Goal: Information Seeking & Learning: Find specific fact

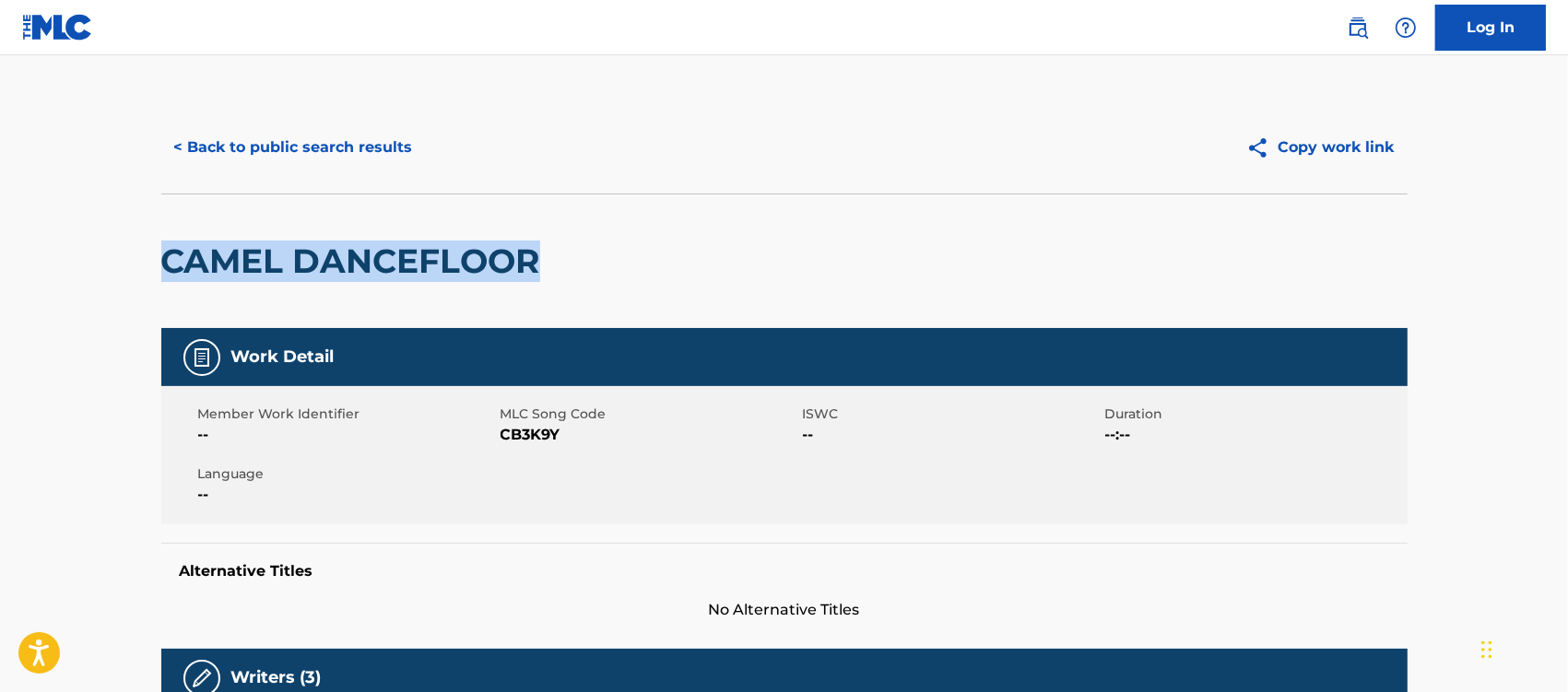
drag, startPoint x: 570, startPoint y: 259, endPoint x: 81, endPoint y: 250, distance: 489.1
copy h2 "CAMEL DANCEFLOOR"
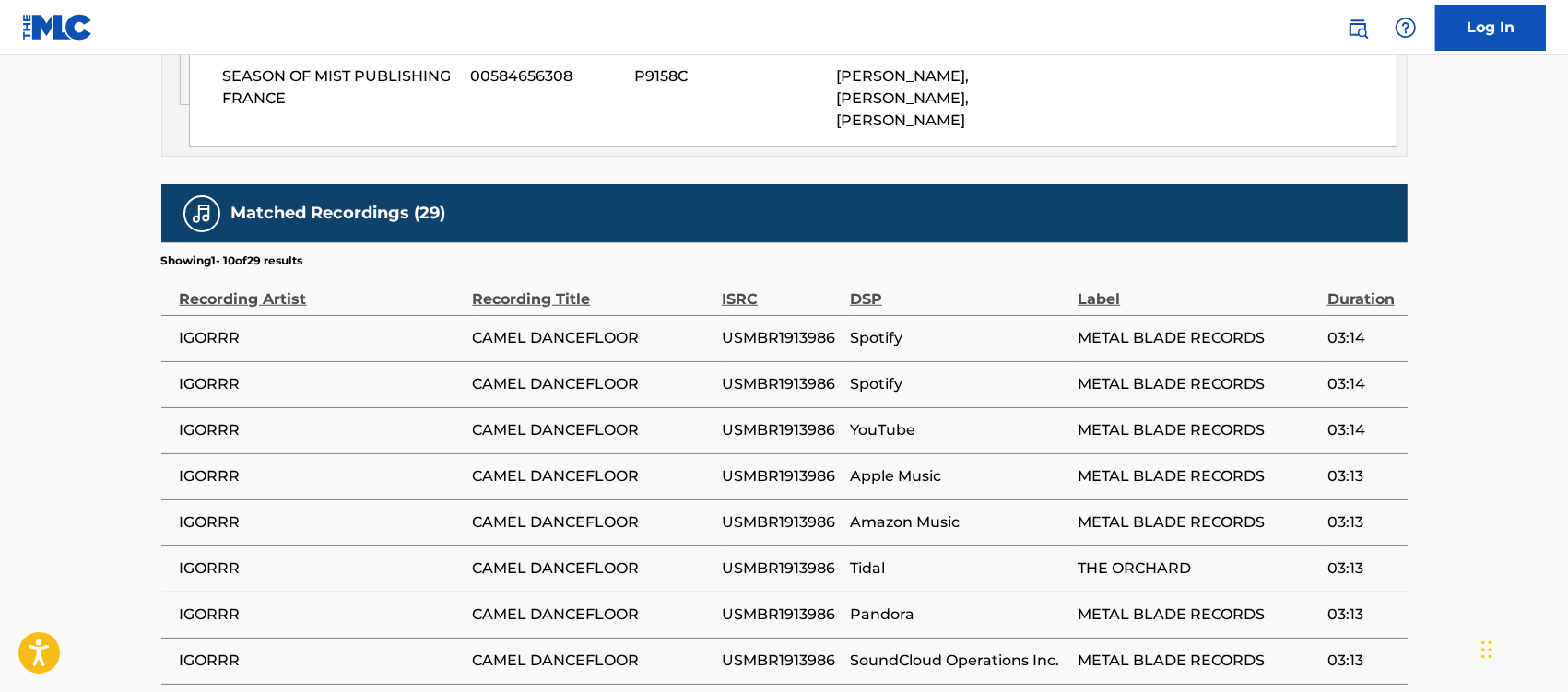
scroll to position [1153, 0]
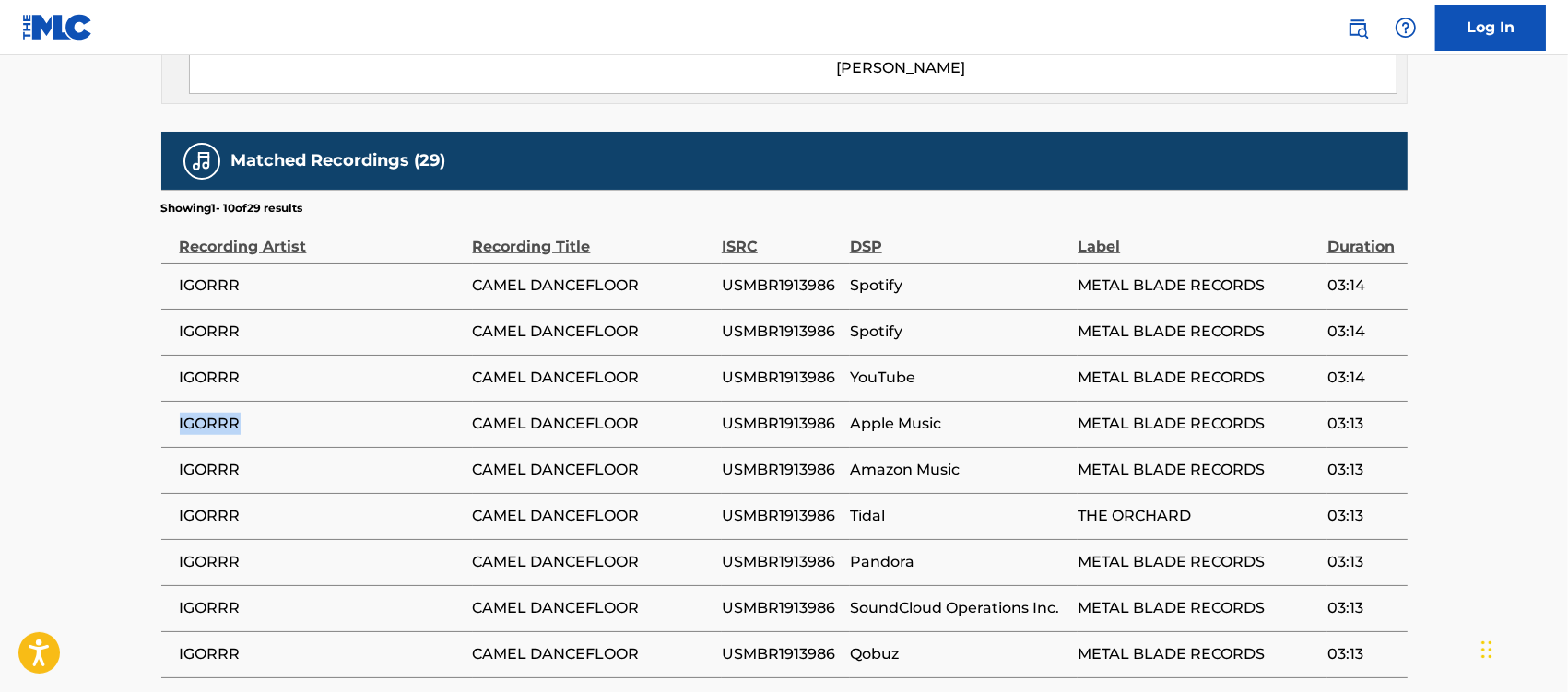
drag, startPoint x: 286, startPoint y: 434, endPoint x: 174, endPoint y: 432, distance: 112.0
click at [174, 432] on td "IGORRR" at bounding box center [317, 424] width 312 height 46
copy span "IGORRR"
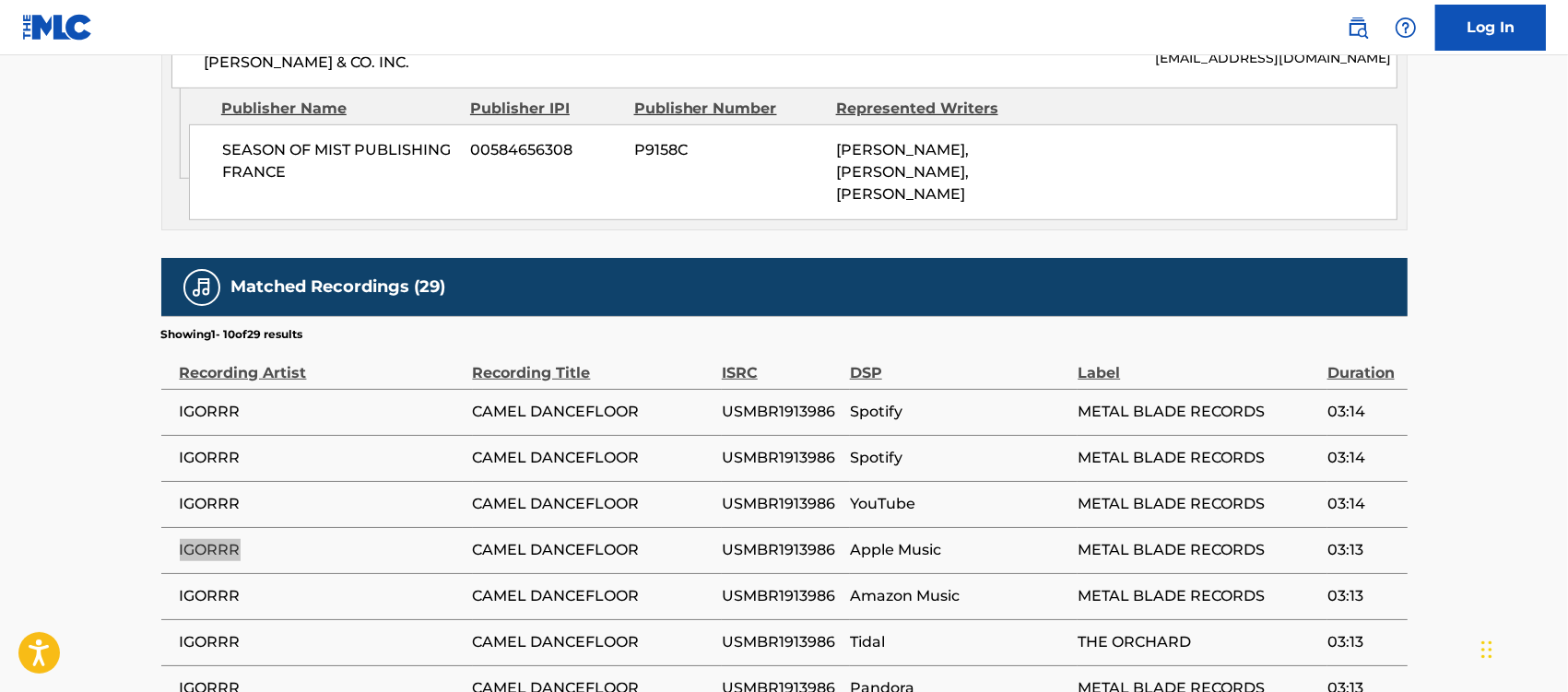
scroll to position [692, 0]
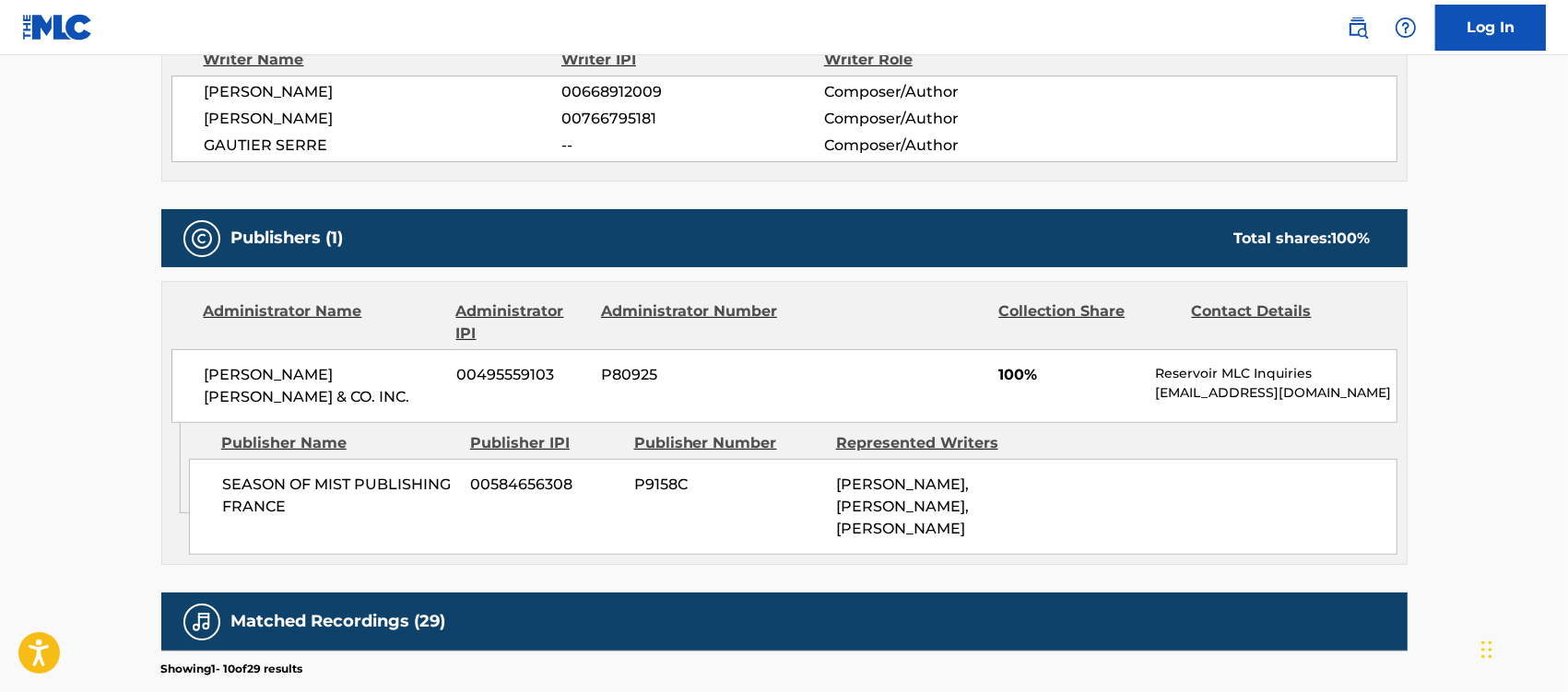
drag, startPoint x: 370, startPoint y: 97, endPoint x: 189, endPoint y: 100, distance: 181.0
click at [189, 100] on div "[PERSON_NAME] 00668912009 Composer/Author [PERSON_NAME] 00766795181 Composer/Au…" at bounding box center [785, 119] width 1226 height 86
copy span "[PERSON_NAME]"
drag, startPoint x: 330, startPoint y: 519, endPoint x: 224, endPoint y: 496, distance: 108.5
click at [224, 496] on span "SEASON OF MIST PUBLISHING FRANCE" at bounding box center [340, 496] width 235 height 44
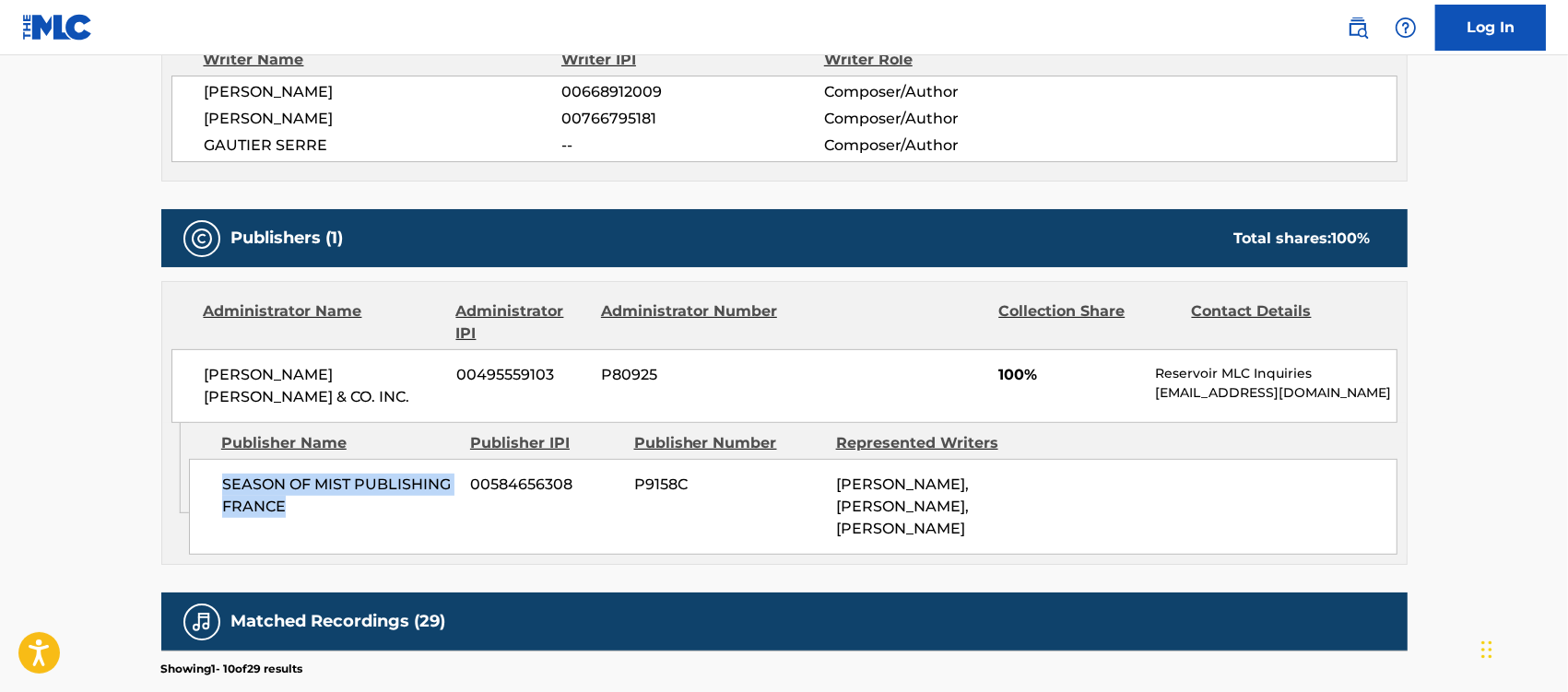
copy span "SEASON OF MIST PUBLISHING FRANCE"
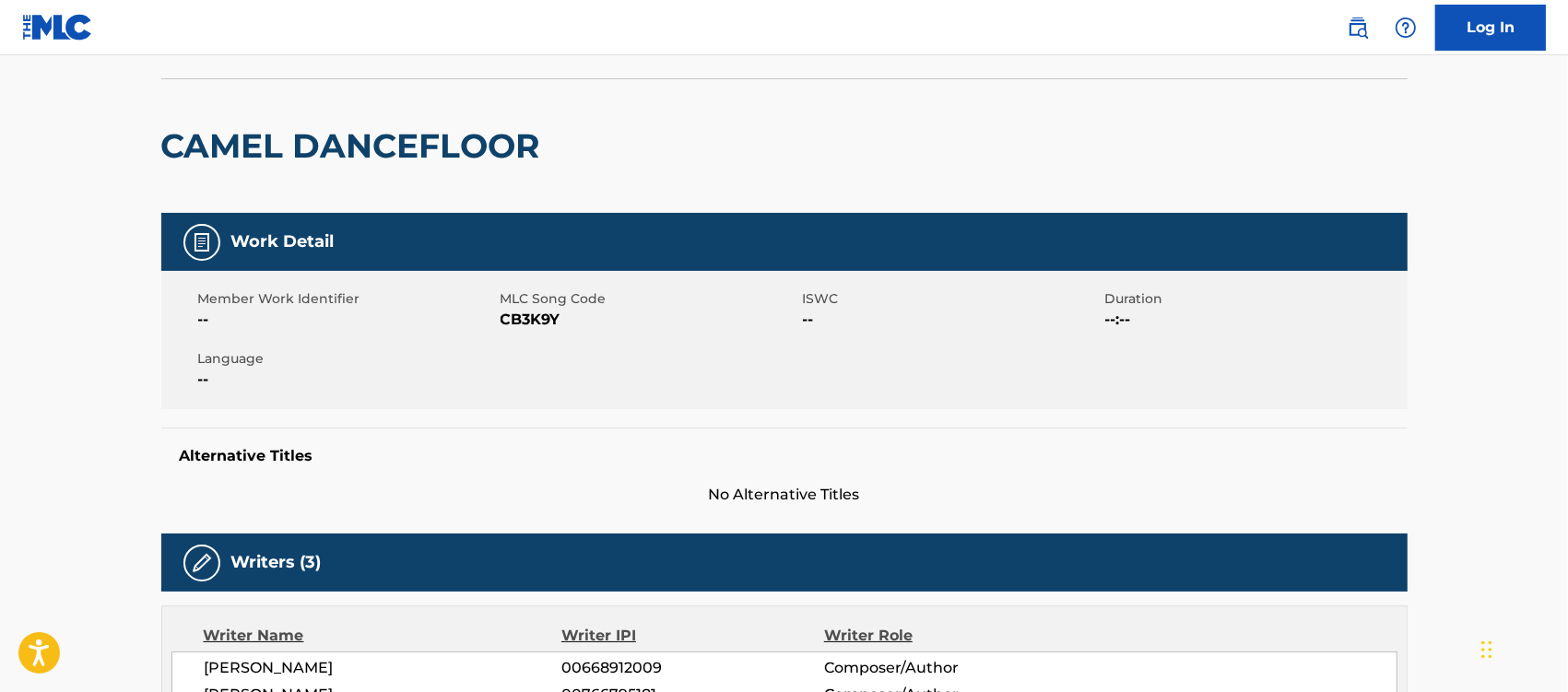
scroll to position [0, 0]
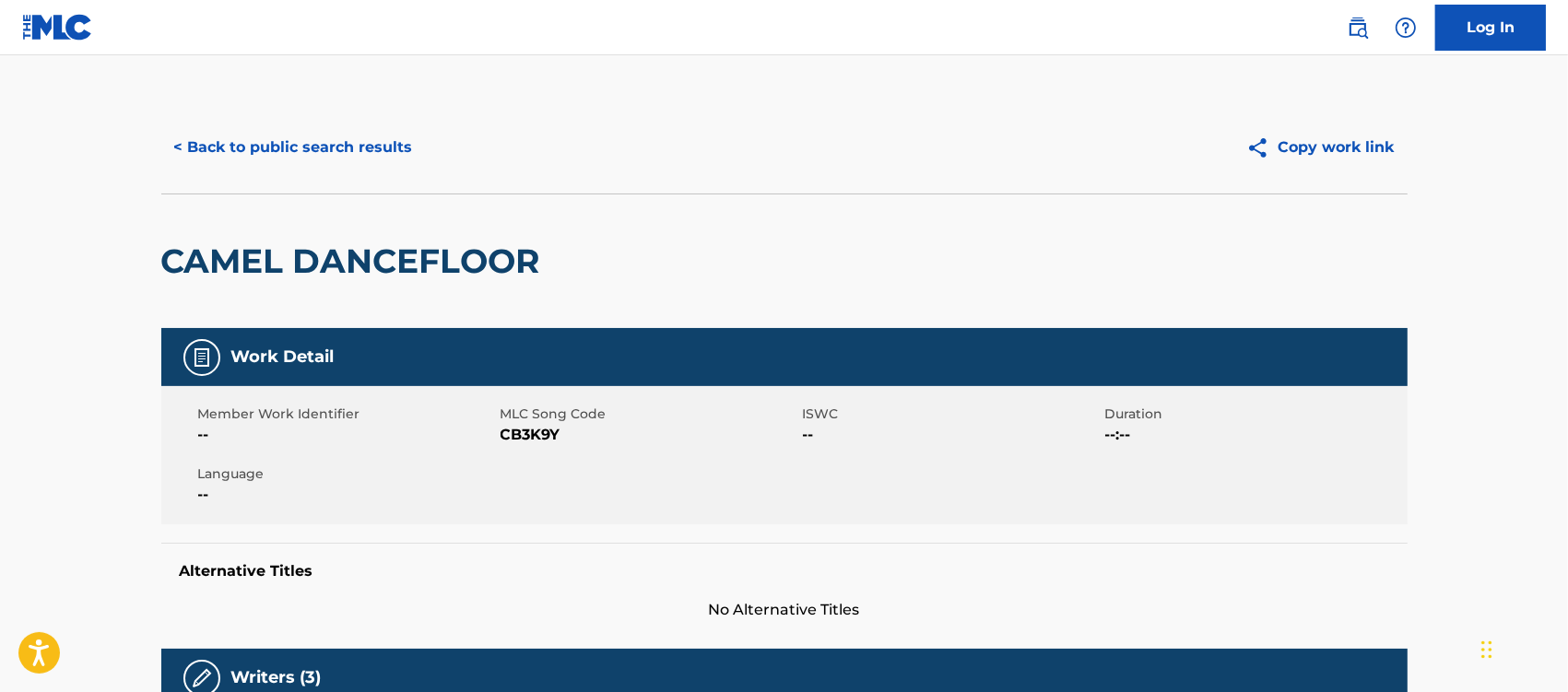
click at [361, 146] on button "< Back to public search results" at bounding box center [294, 148] width 265 height 46
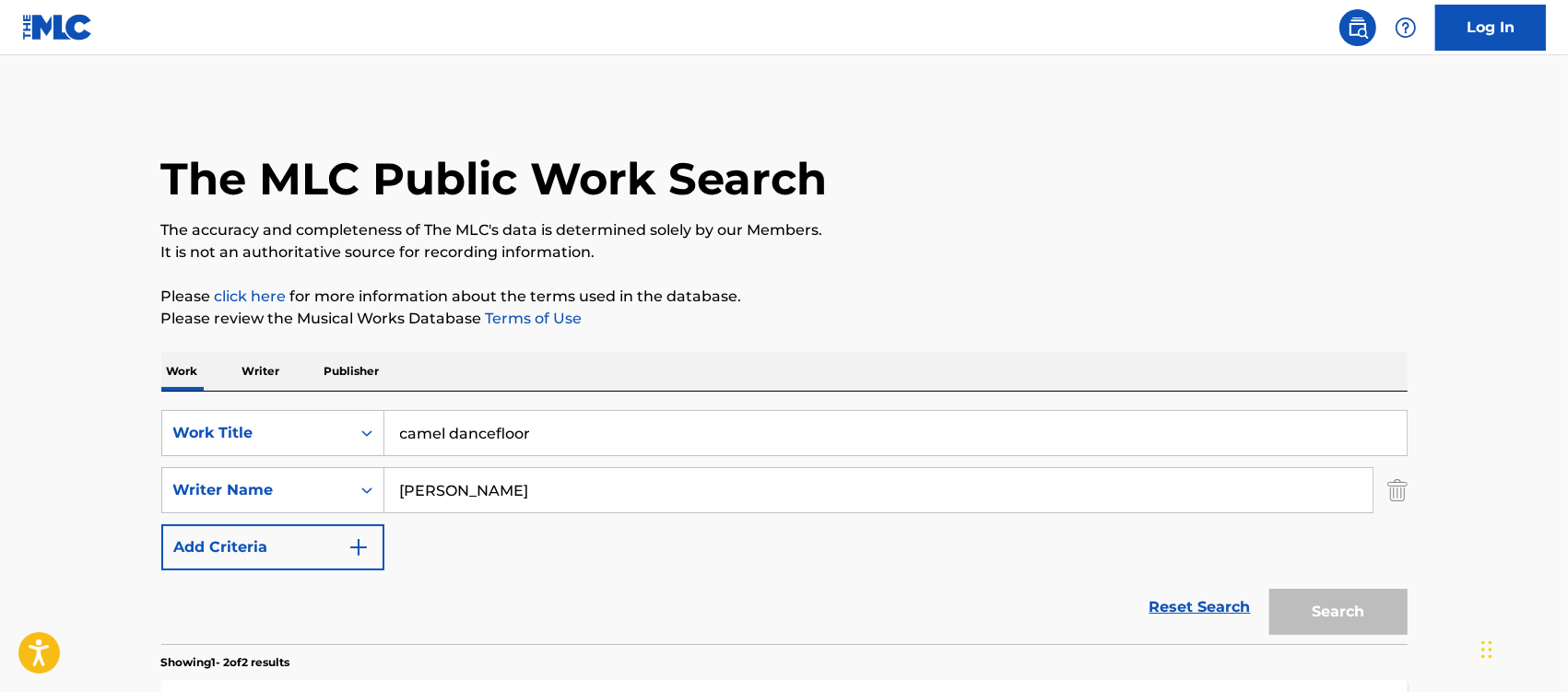
scroll to position [350, 0]
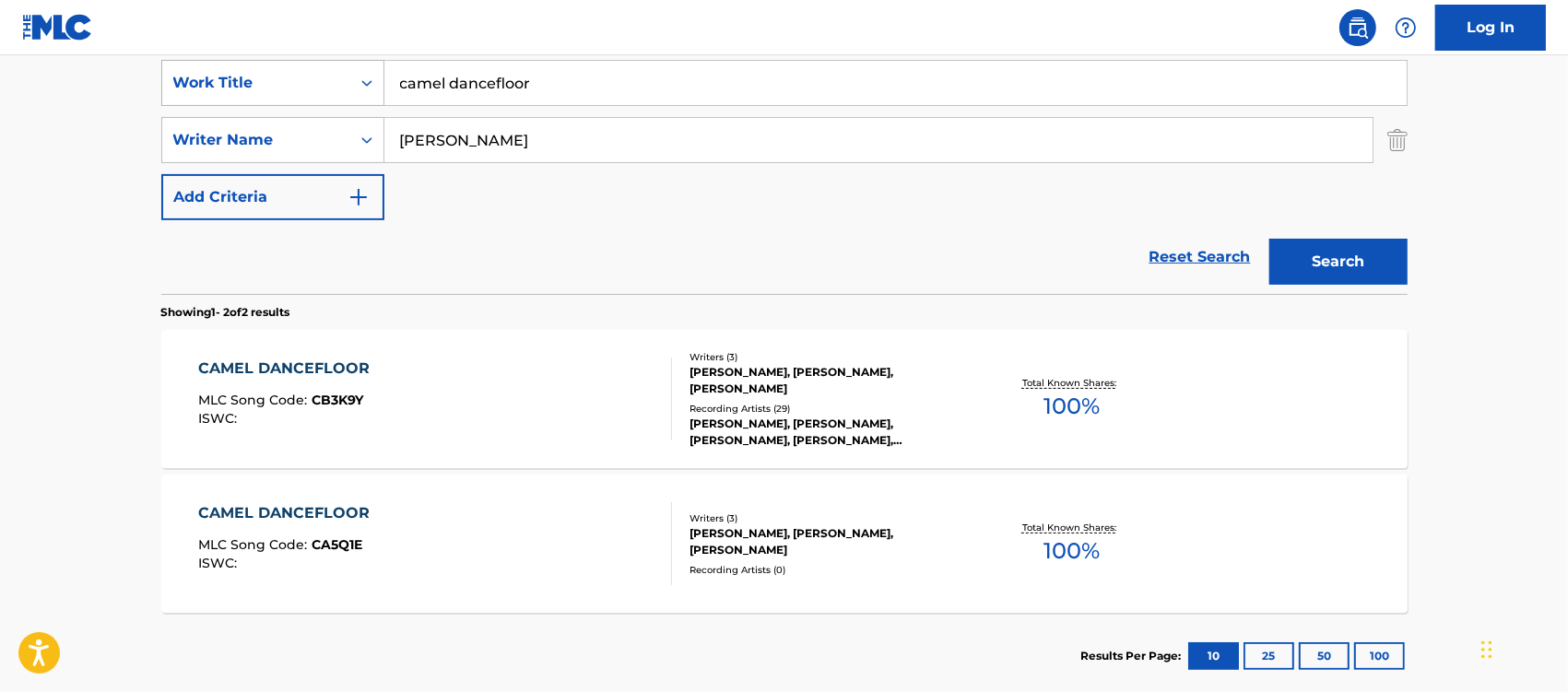
drag, startPoint x: 487, startPoint y: 95, endPoint x: 261, endPoint y: 95, distance: 226.0
click at [261, 95] on div "SearchWithCriteria246841f5-fa56-4dd9-9184-fef75cf7a081 Work Title camel dancefl…" at bounding box center [784, 83] width 1247 height 46
type input "black widow"
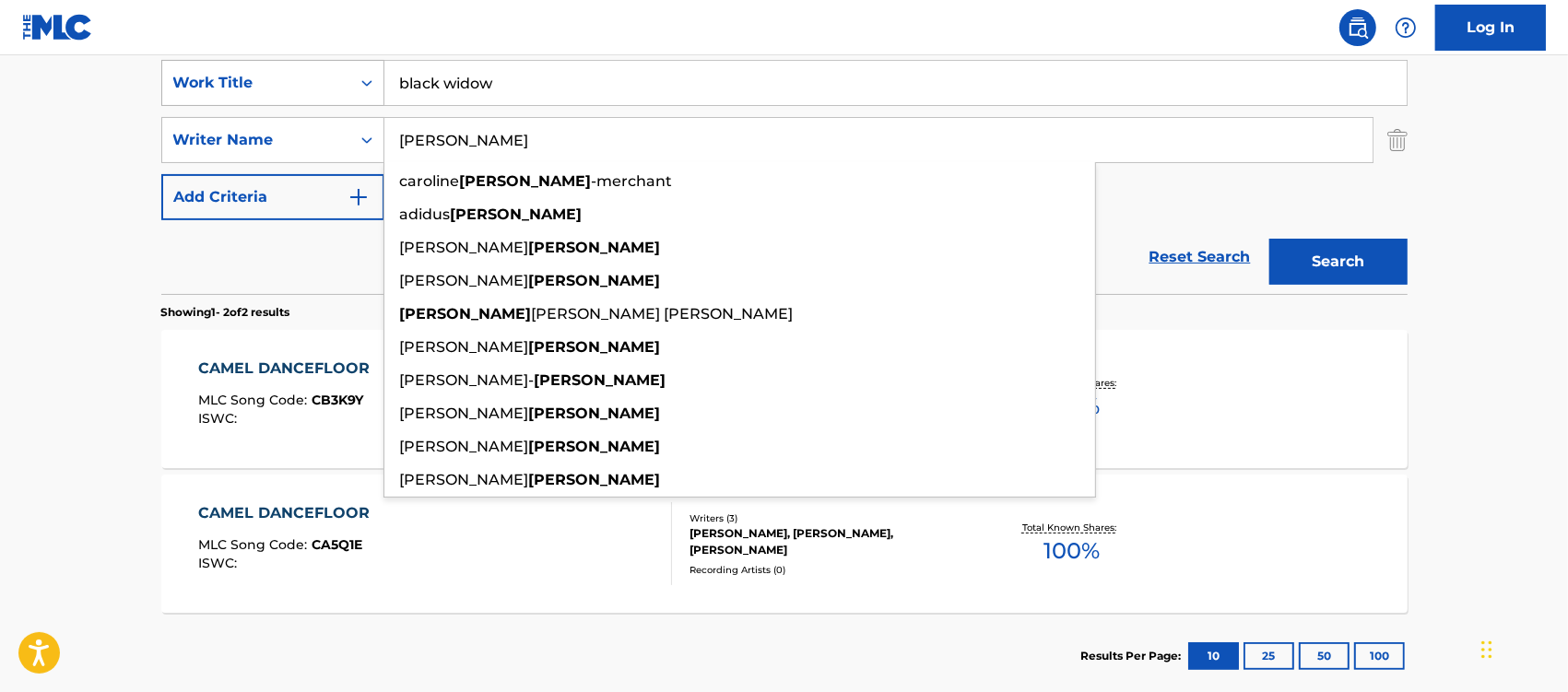
type input "[PERSON_NAME]"
click at [1270, 239] on button "Search" at bounding box center [1339, 262] width 138 height 46
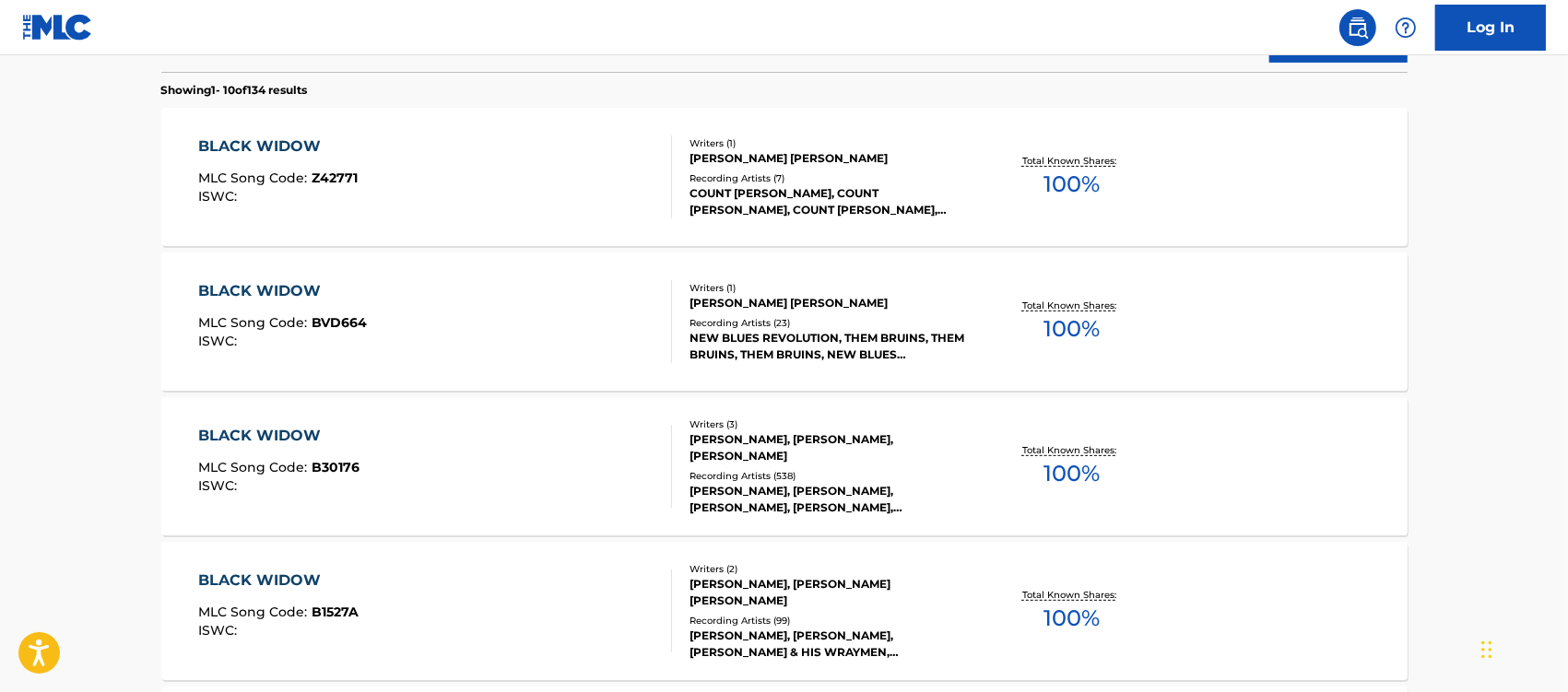
scroll to position [581, 0]
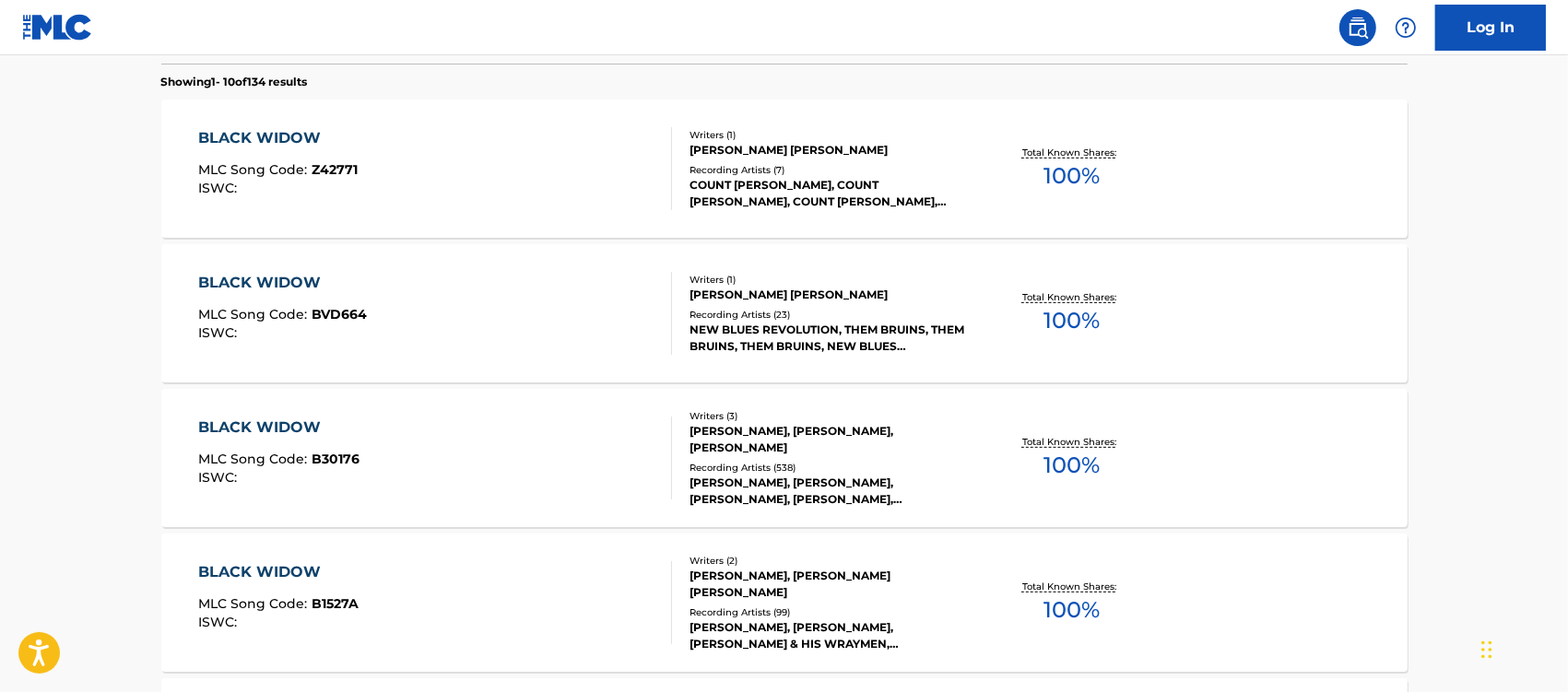
click at [259, 419] on div "BLACK WIDOW" at bounding box center [279, 427] width 161 height 22
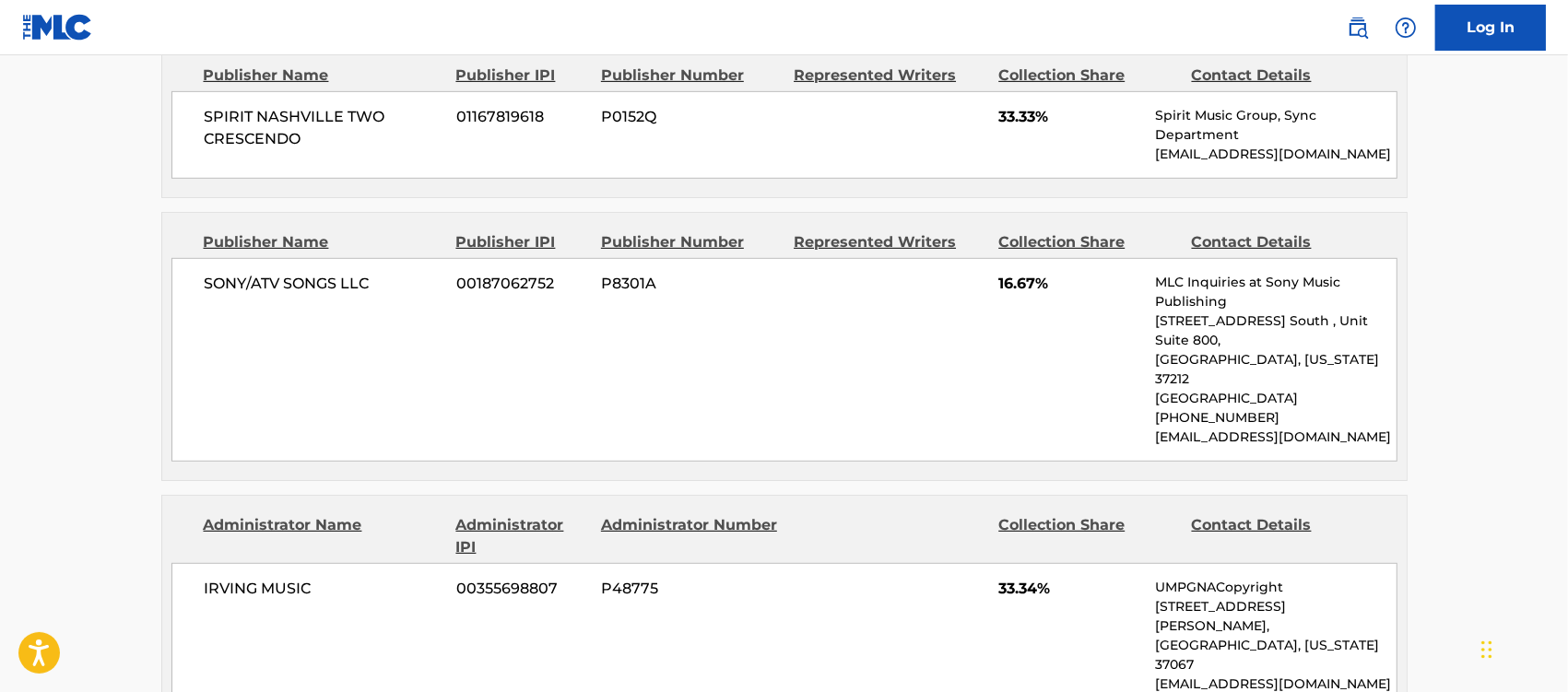
scroll to position [922, 0]
